Goal: Information Seeking & Learning: Learn about a topic

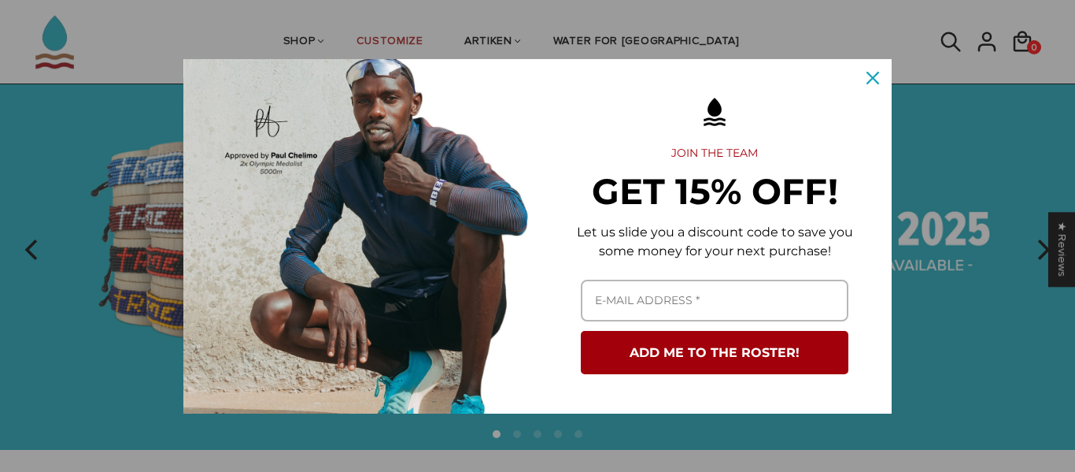
scroll to position [58, 0]
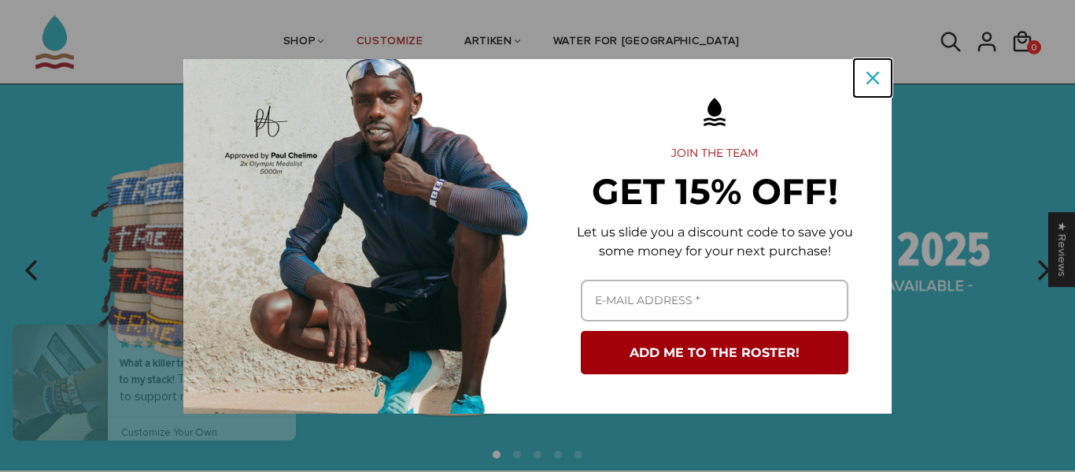
click at [875, 75] on icon "close icon" at bounding box center [873, 78] width 13 height 13
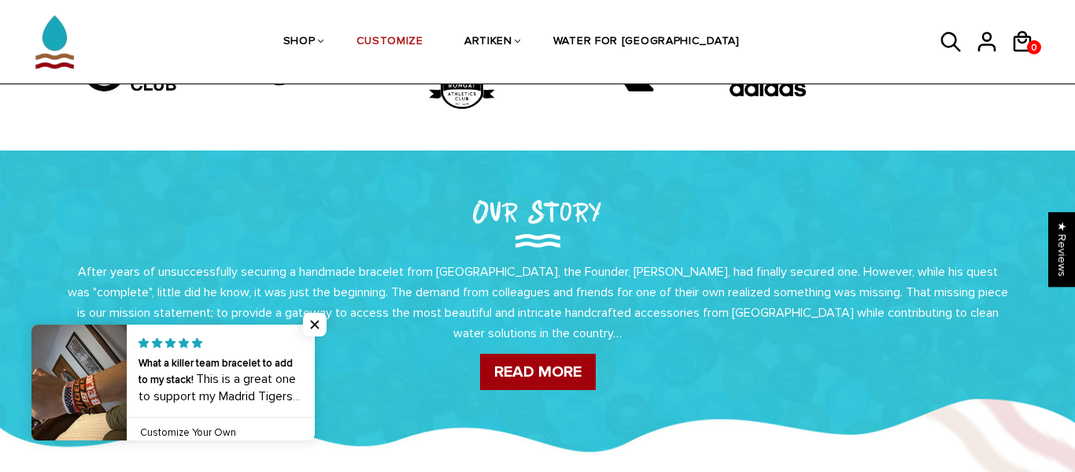
scroll to position [0, 0]
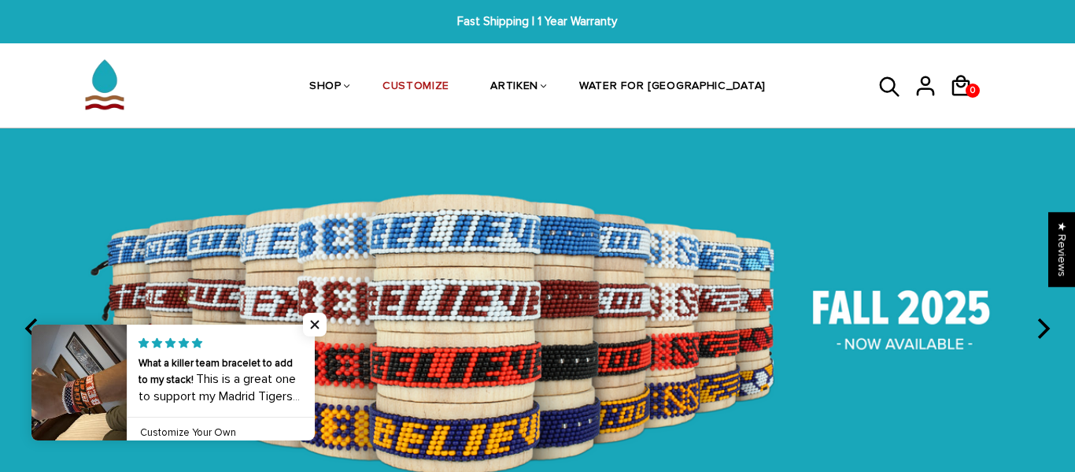
click at [886, 91] on icon at bounding box center [889, 86] width 20 height 20
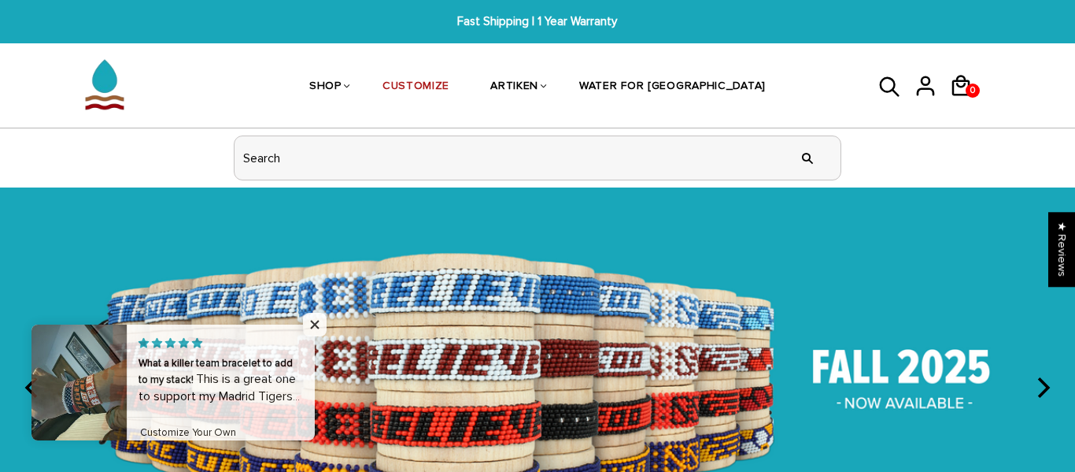
click at [461, 137] on input "header search" at bounding box center [538, 157] width 606 height 43
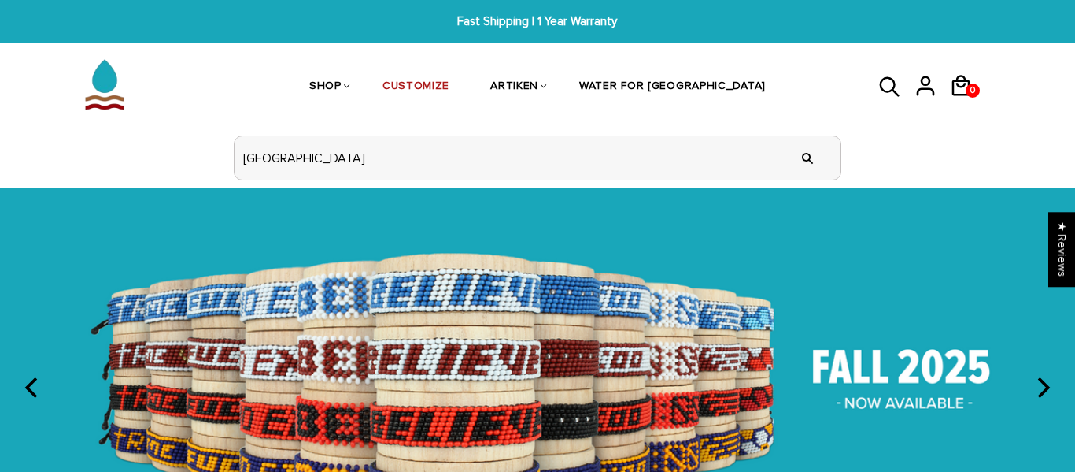
type input "mexico"
click at [792, 128] on input "" at bounding box center [807, 157] width 31 height 59
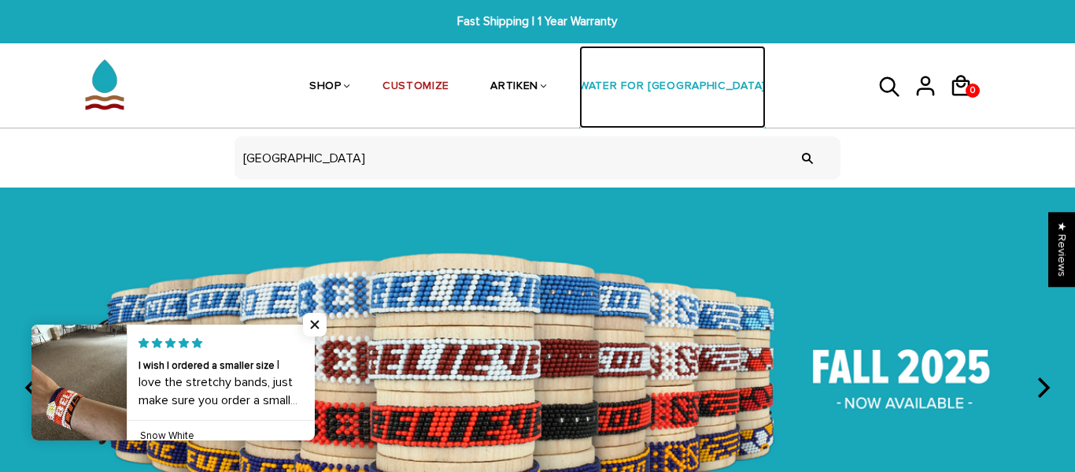
click at [705, 98] on link "WATER FOR [GEOGRAPHIC_DATA]" at bounding box center [672, 87] width 187 height 83
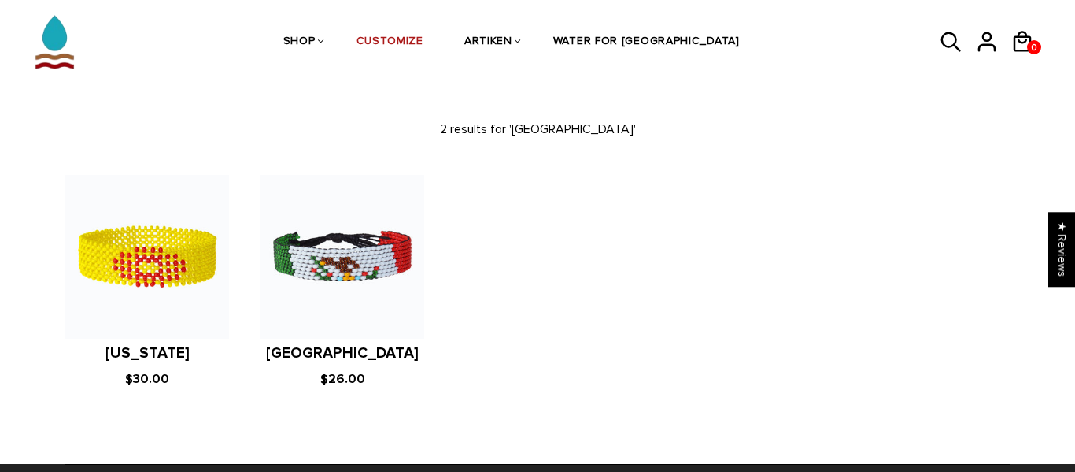
scroll to position [164, 0]
